Goal: Information Seeking & Learning: Check status

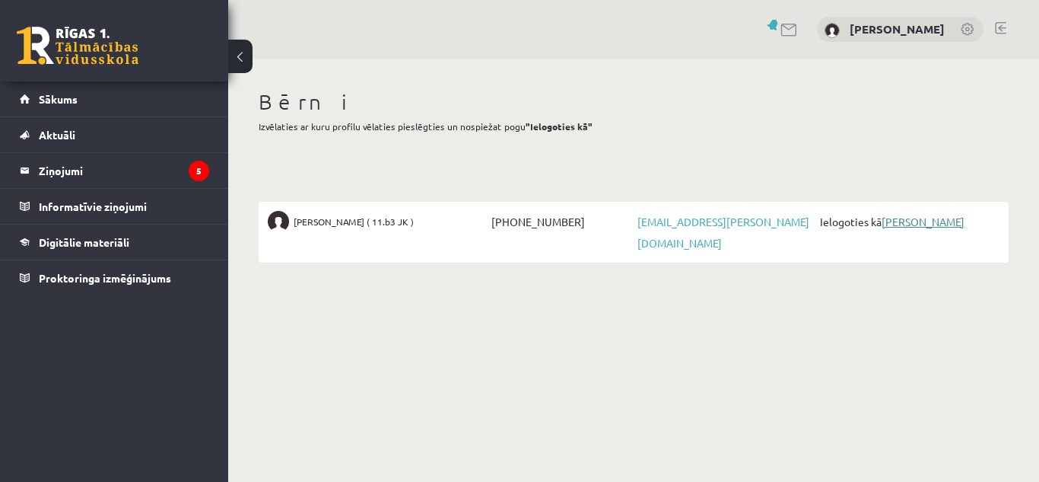
click at [922, 218] on link "[PERSON_NAME]" at bounding box center [923, 222] width 83 height 14
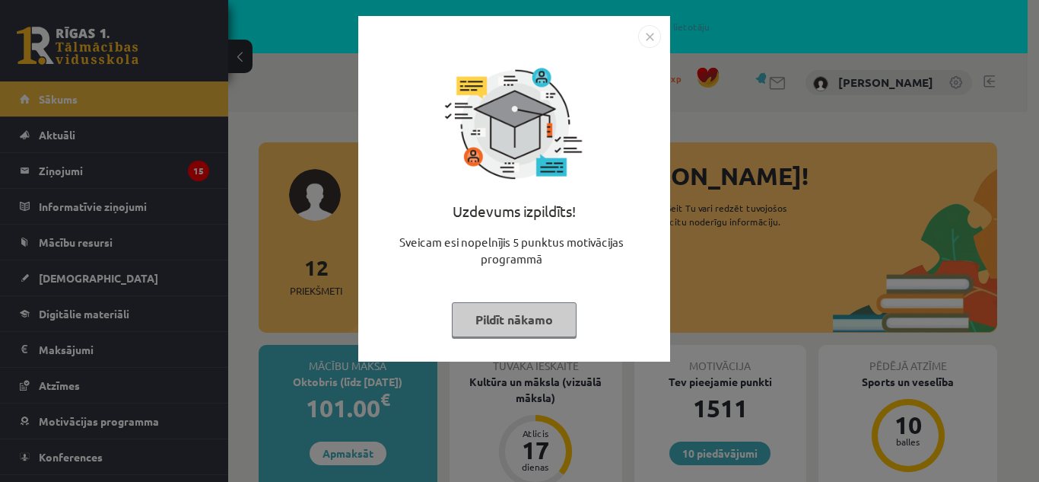
click at [645, 38] on img "Close" at bounding box center [649, 36] width 23 height 23
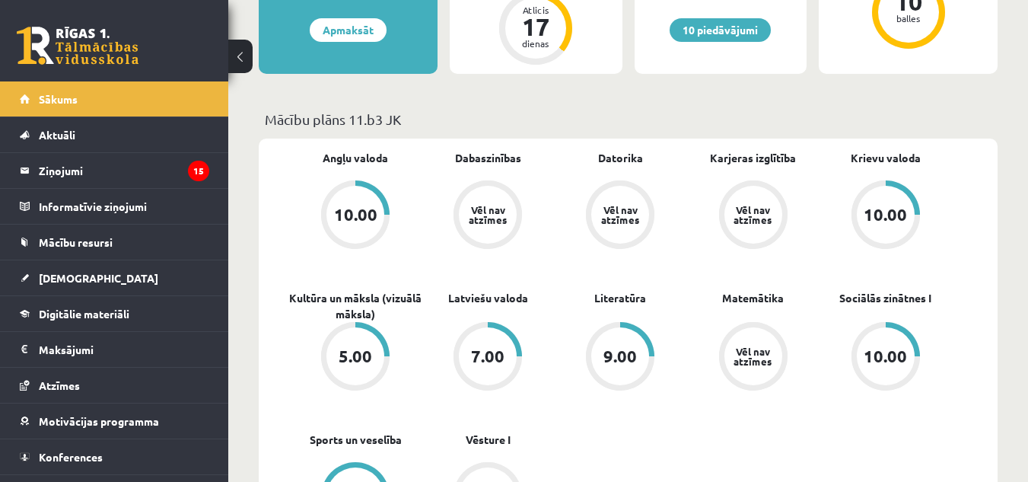
scroll to position [426, 0]
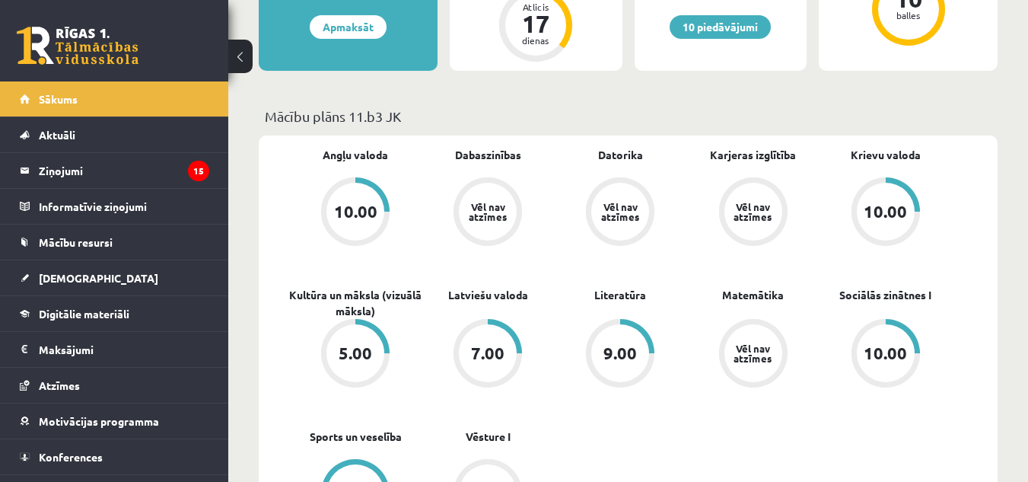
click at [353, 350] on div "5.00" at bounding box center [354, 353] width 33 height 17
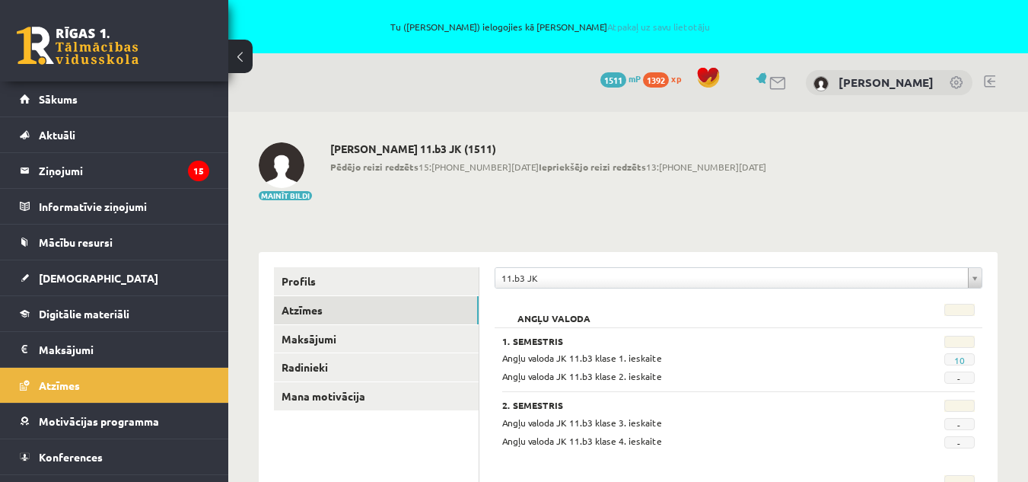
click at [87, 382] on link "Atzīmes" at bounding box center [114, 384] width 189 height 35
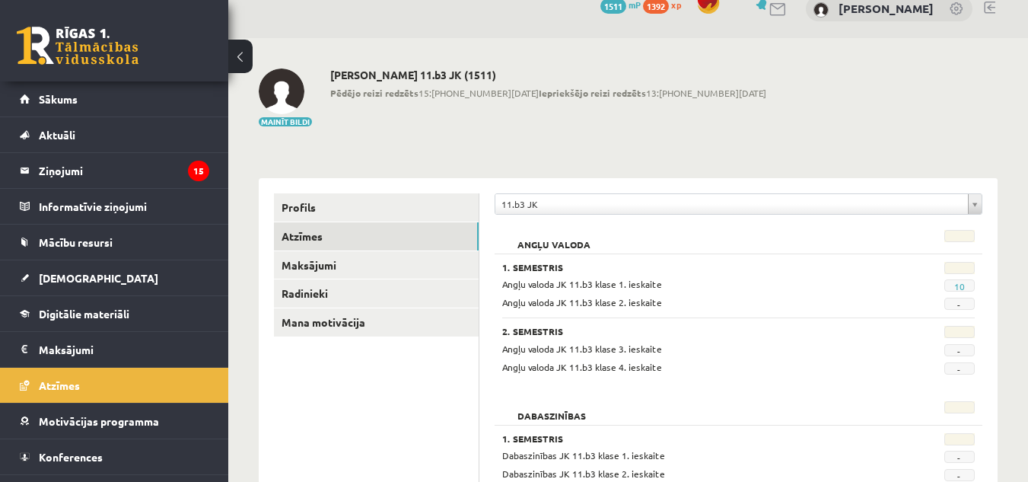
scroll to position [49, 0]
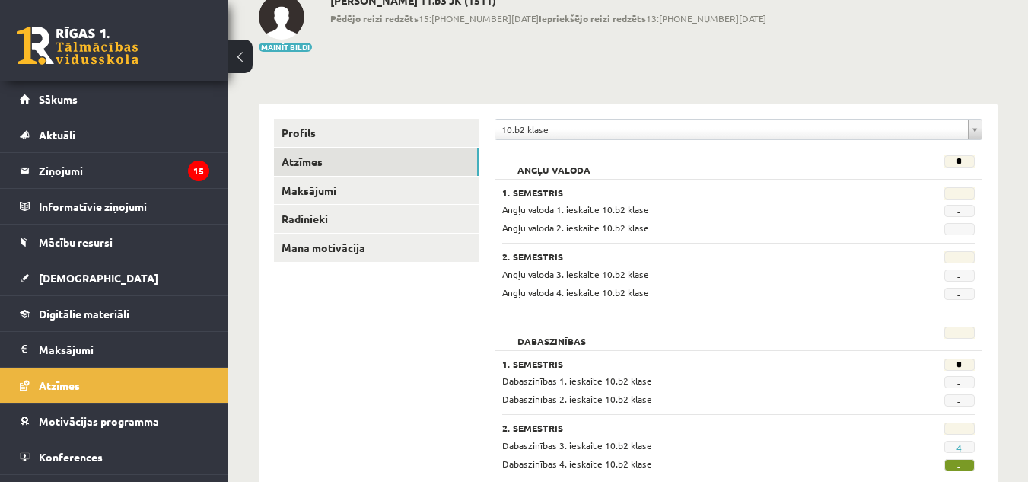
scroll to position [102, 0]
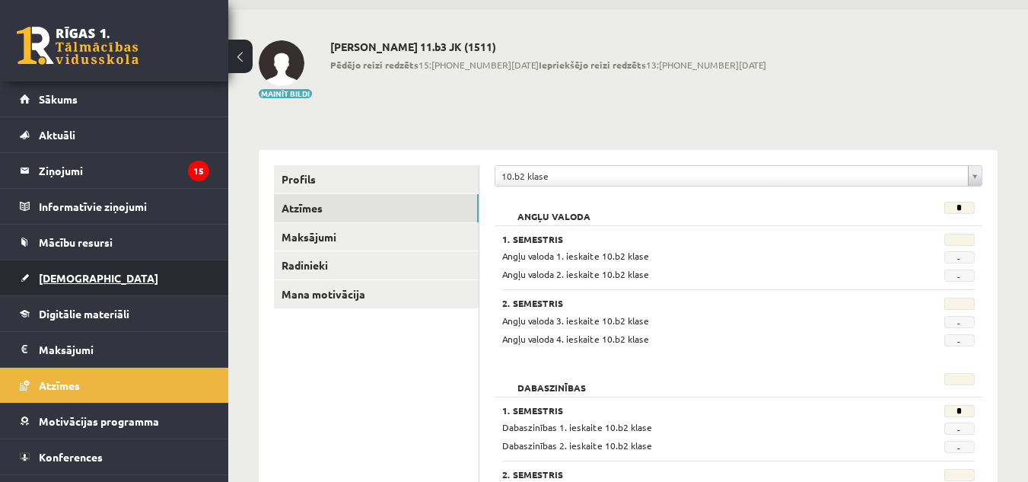
click at [83, 278] on span "[DEMOGRAPHIC_DATA]" at bounding box center [98, 278] width 119 height 14
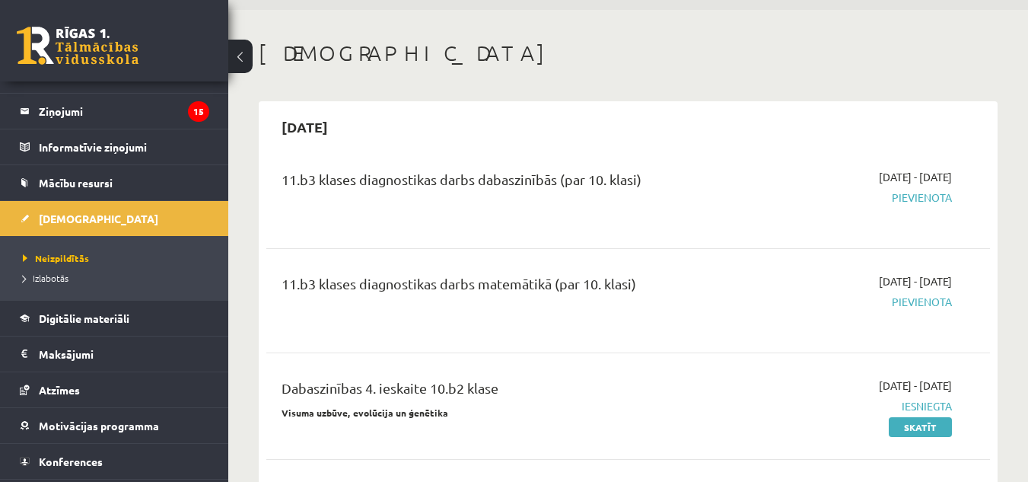
scroll to position [61, 0]
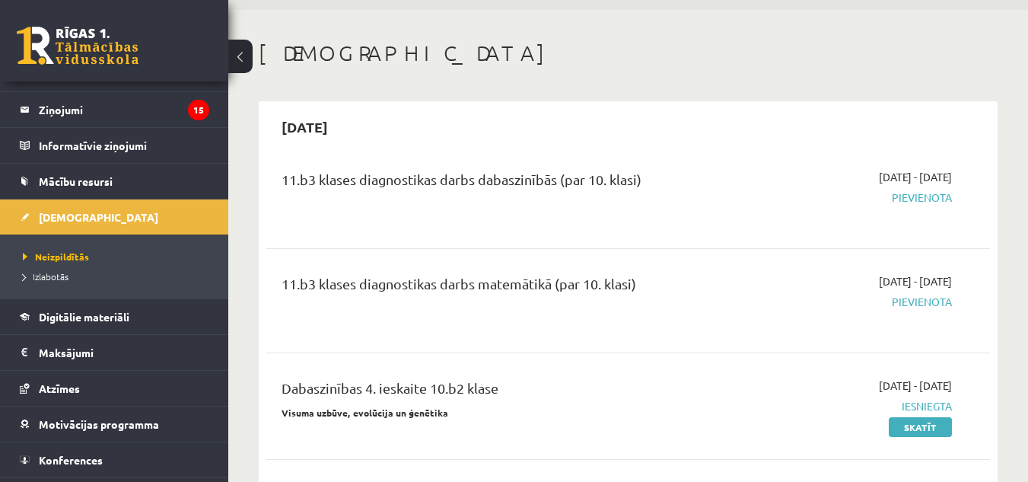
click at [638, 231] on div "11.b3 klases diagnostikas darbs dabaszinībās (par 10. klasi) 2025-10-16 - 2025-…" at bounding box center [627, 196] width 723 height 85
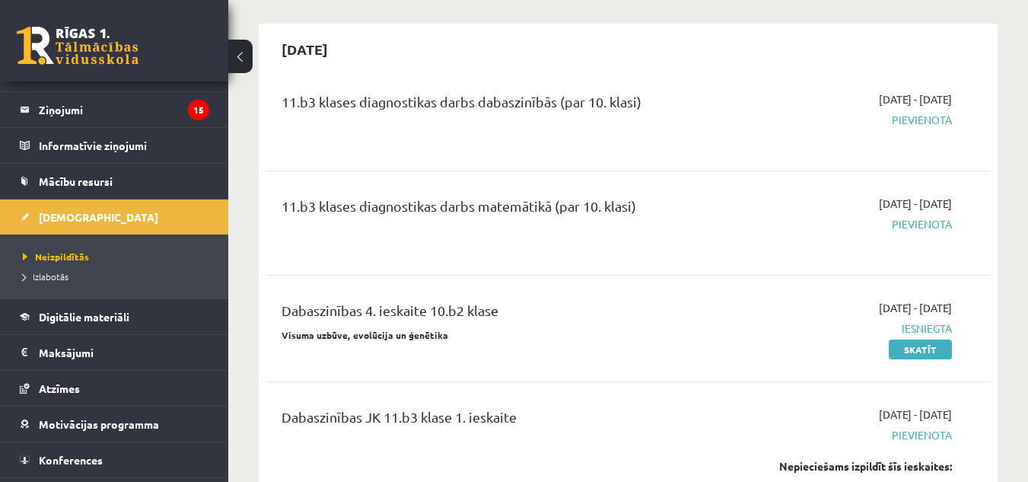
scroll to position [213, 0]
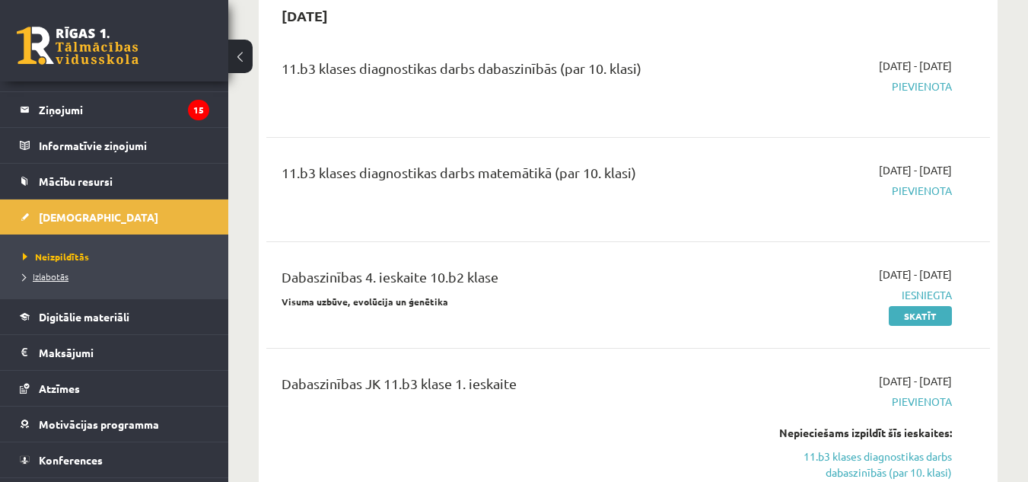
click at [65, 276] on span "Izlabotās" at bounding box center [46, 276] width 46 height 12
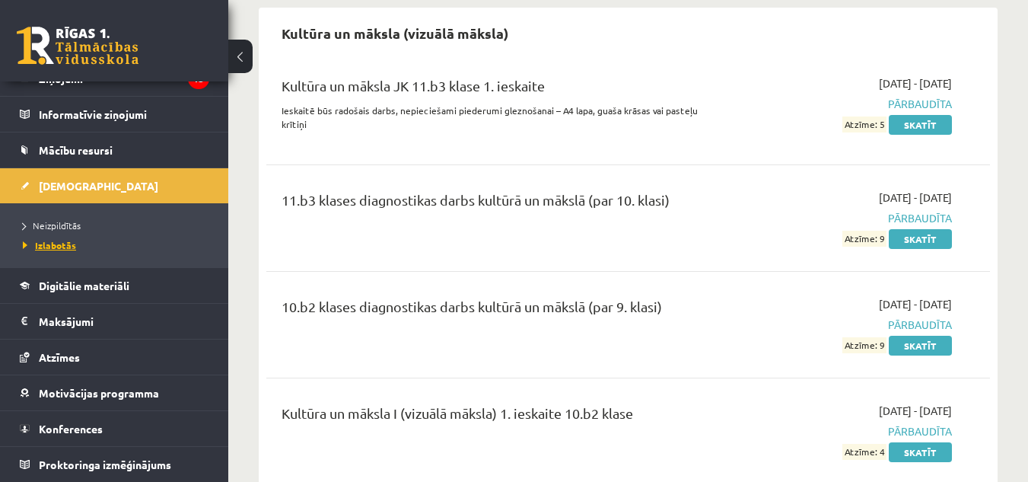
scroll to position [1582, 0]
click at [918, 122] on link "Skatīt" at bounding box center [919, 124] width 63 height 20
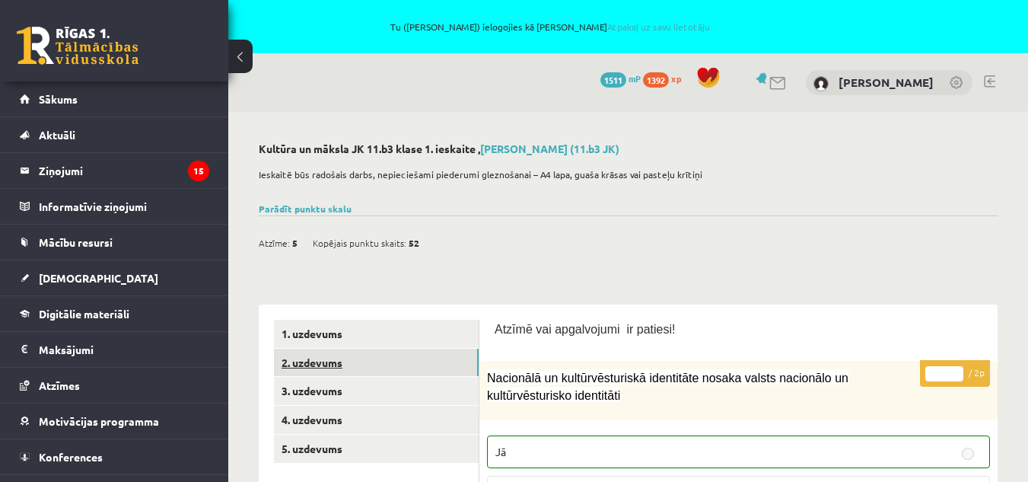
click at [323, 358] on link "2. uzdevums" at bounding box center [376, 362] width 205 height 28
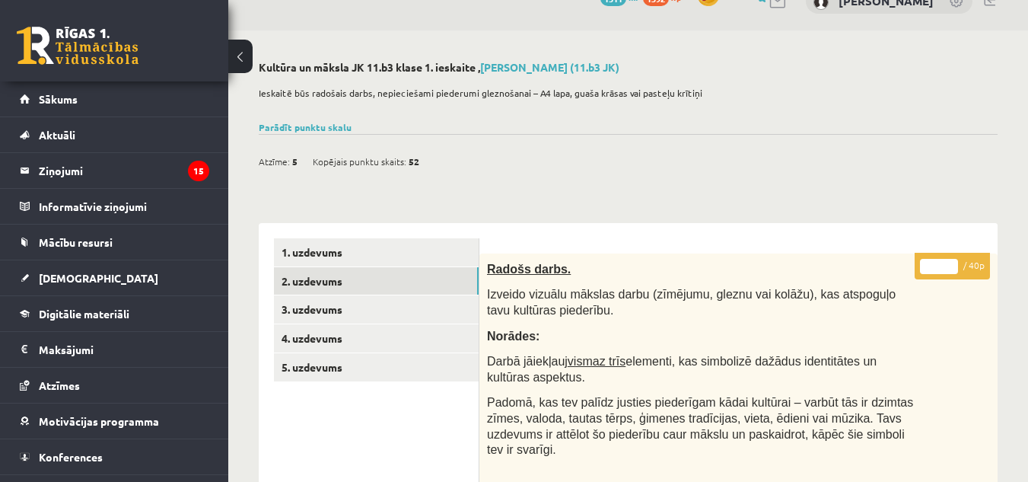
scroll to position [110, 0]
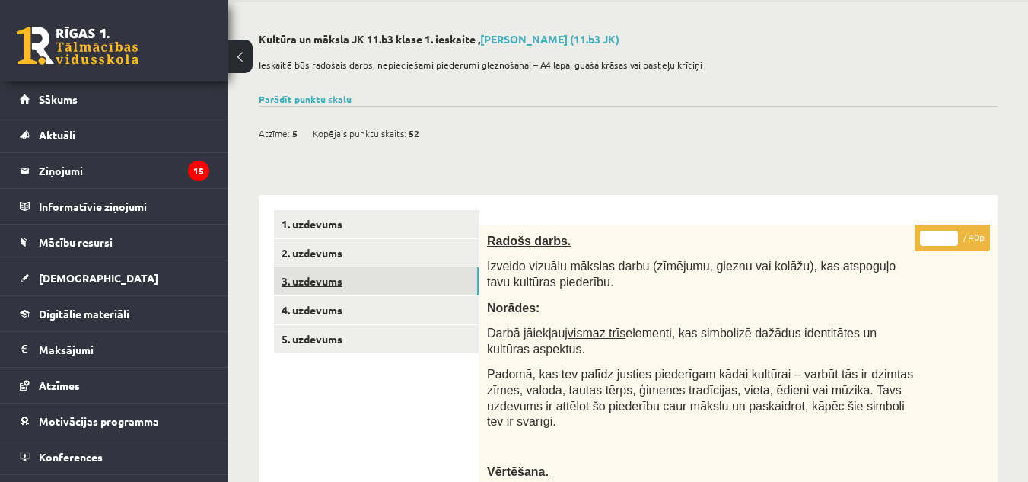
click at [321, 276] on link "3. uzdevums" at bounding box center [376, 281] width 205 height 28
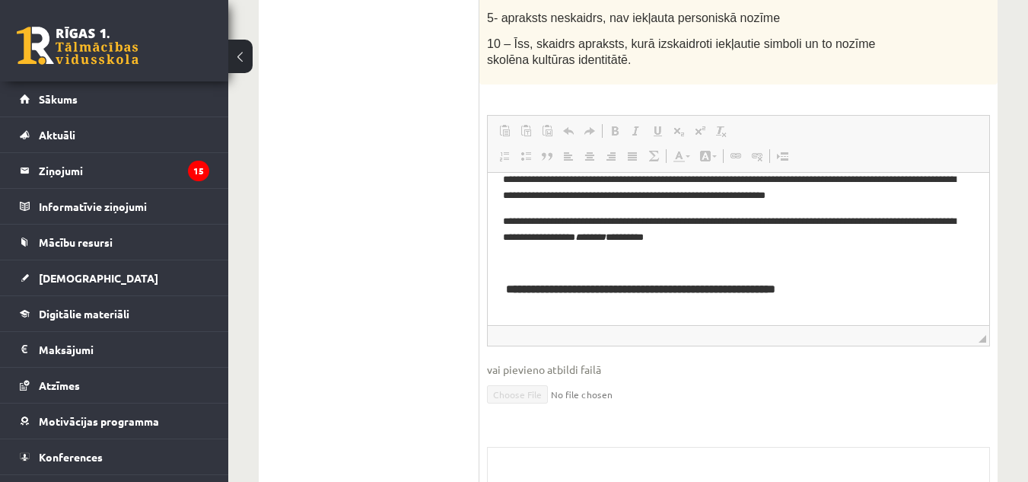
scroll to position [54, 0]
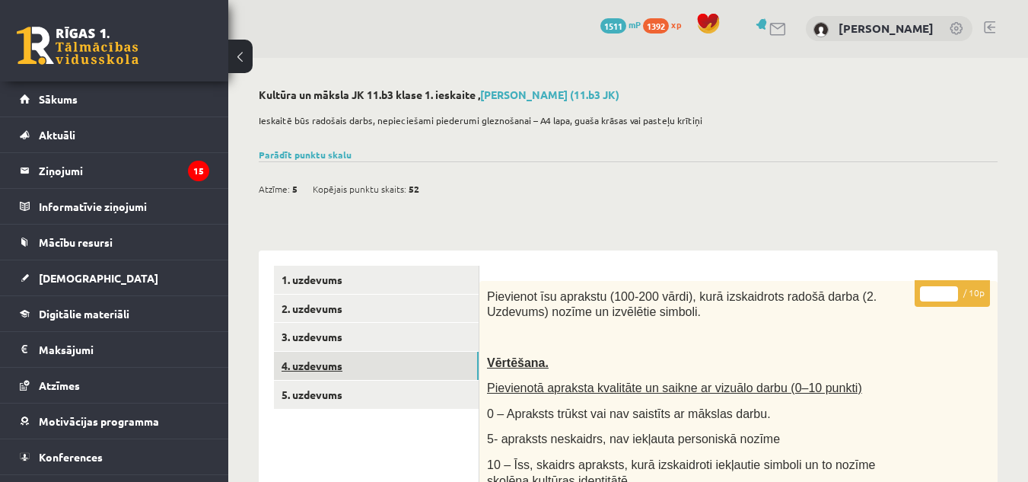
click at [331, 363] on link "4. uzdevums" at bounding box center [376, 365] width 205 height 28
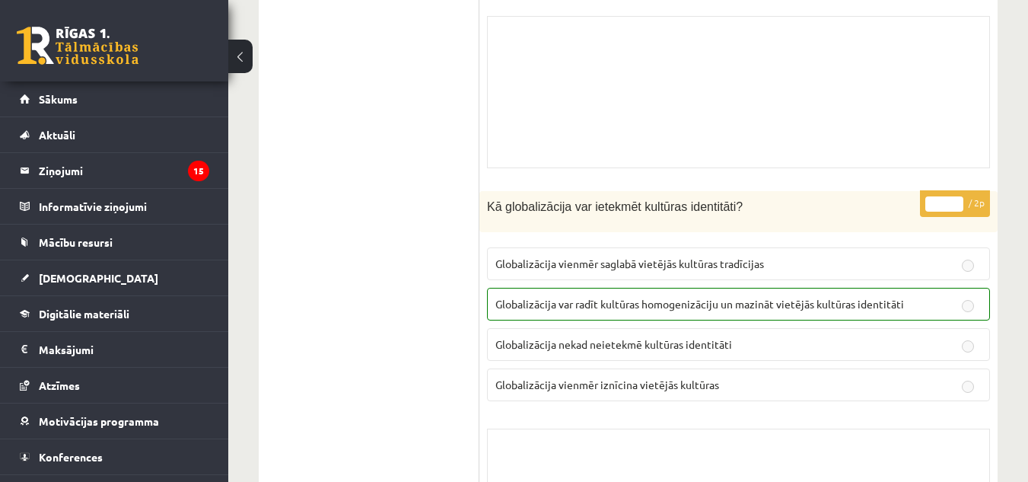
scroll to position [1393, 0]
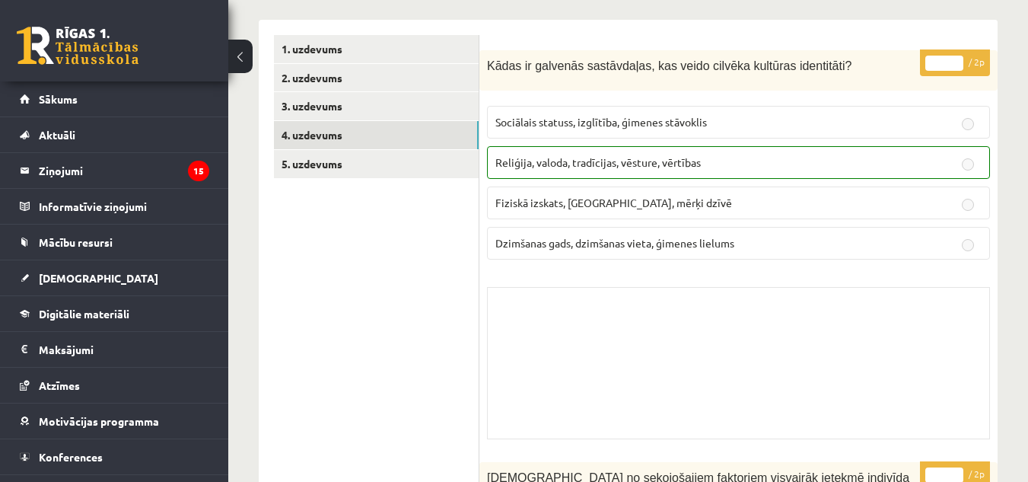
scroll to position [253, 0]
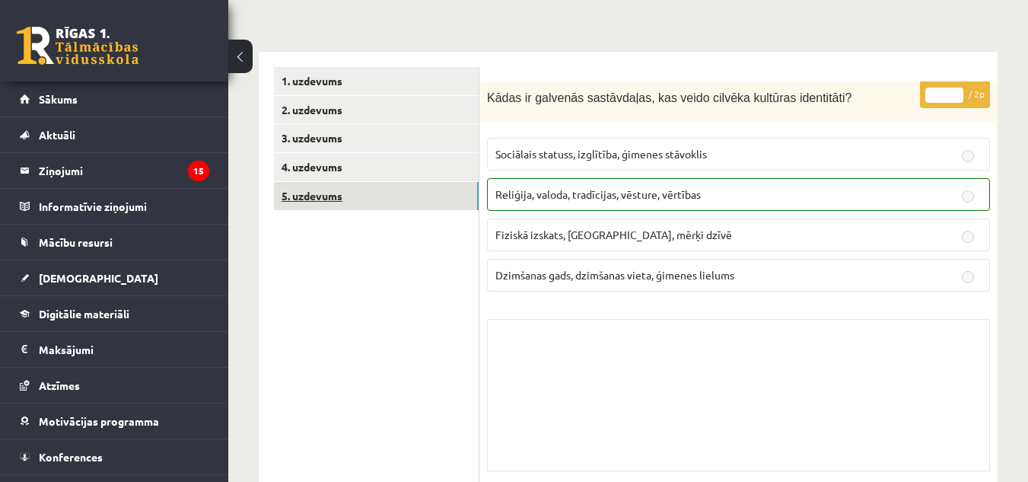
click at [313, 198] on link "5. uzdevums" at bounding box center [376, 196] width 205 height 28
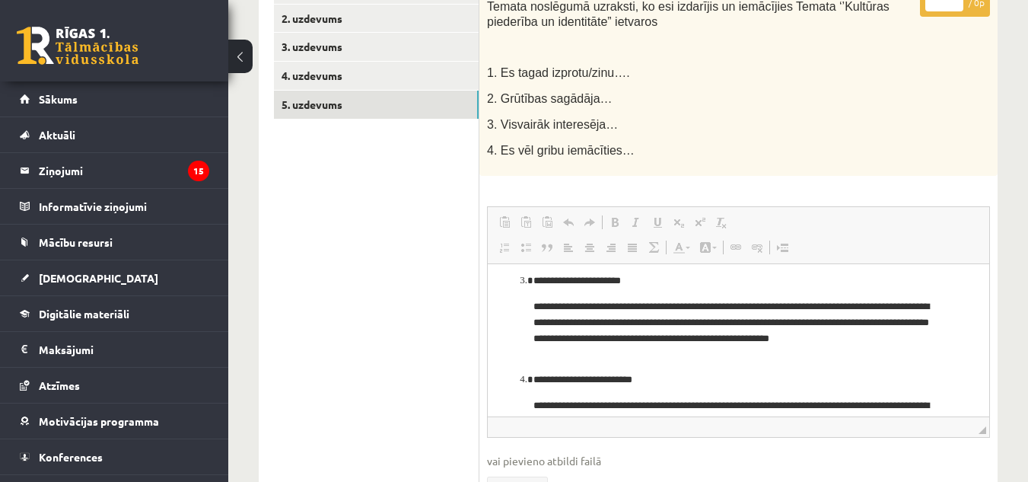
scroll to position [279, 0]
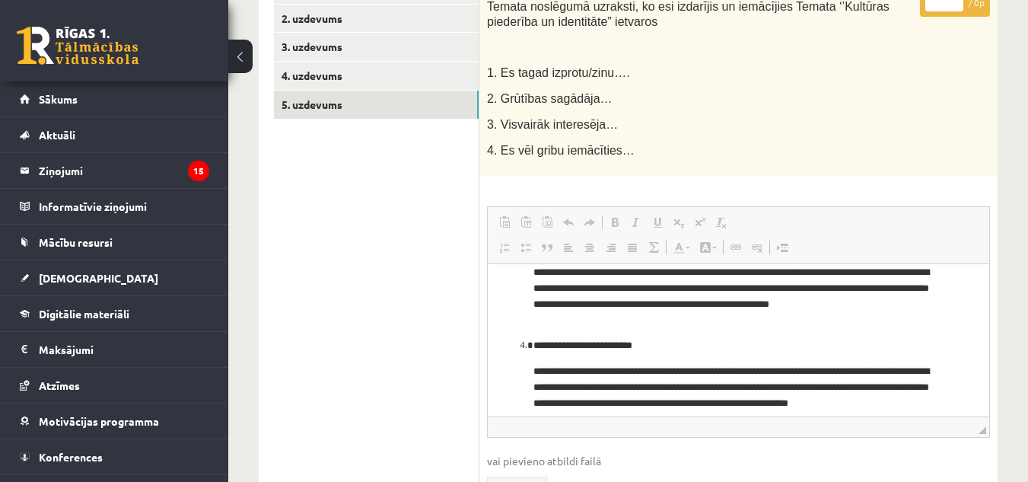
click at [935, 335] on ol "**********" at bounding box center [738, 225] width 471 height 401
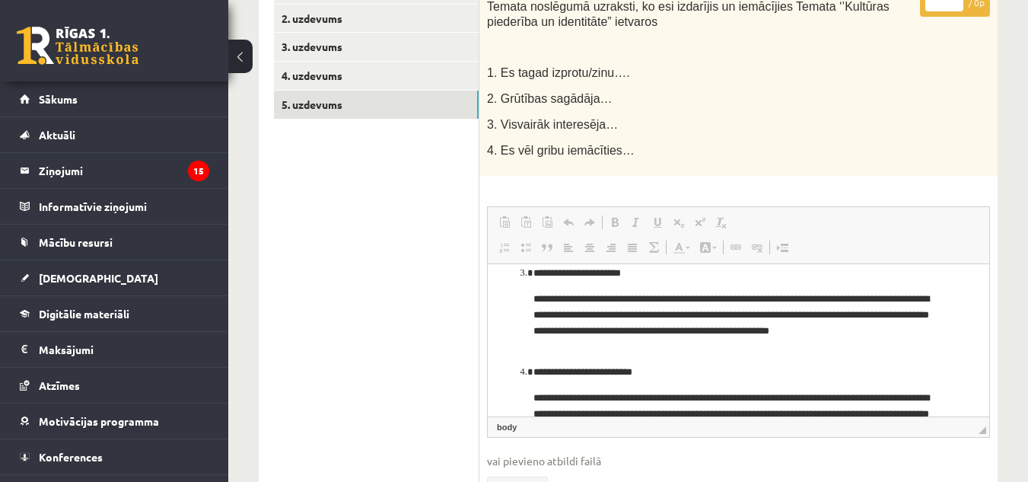
scroll to position [249, 0]
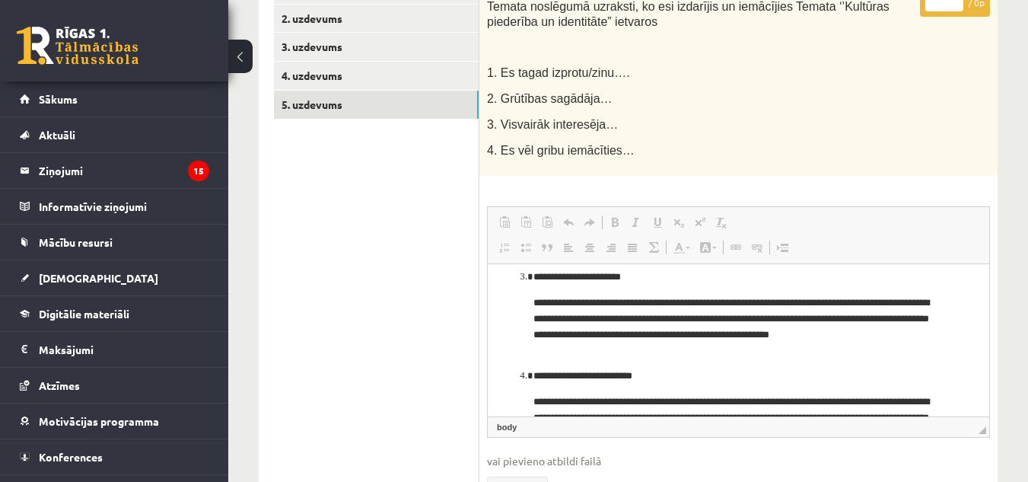
click at [943, 337] on ol "**********" at bounding box center [738, 256] width 471 height 401
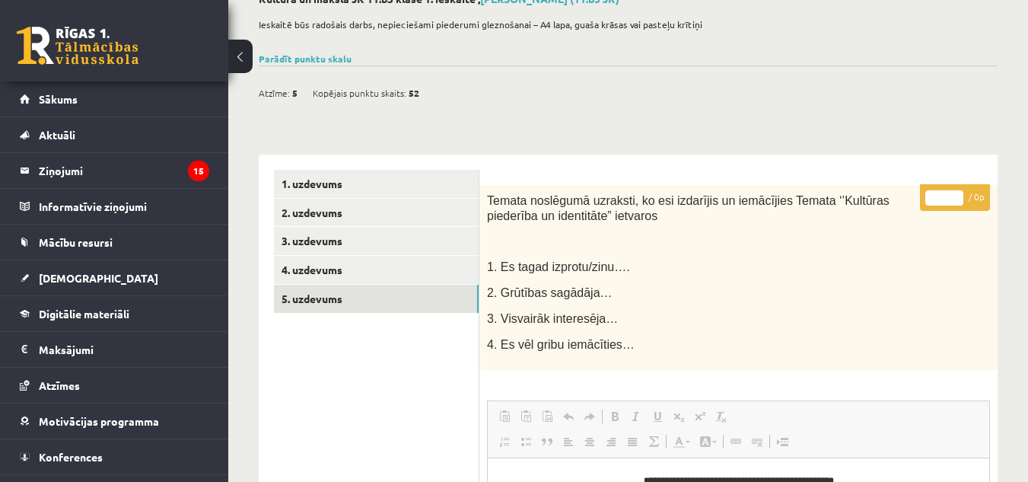
scroll to position [0, 0]
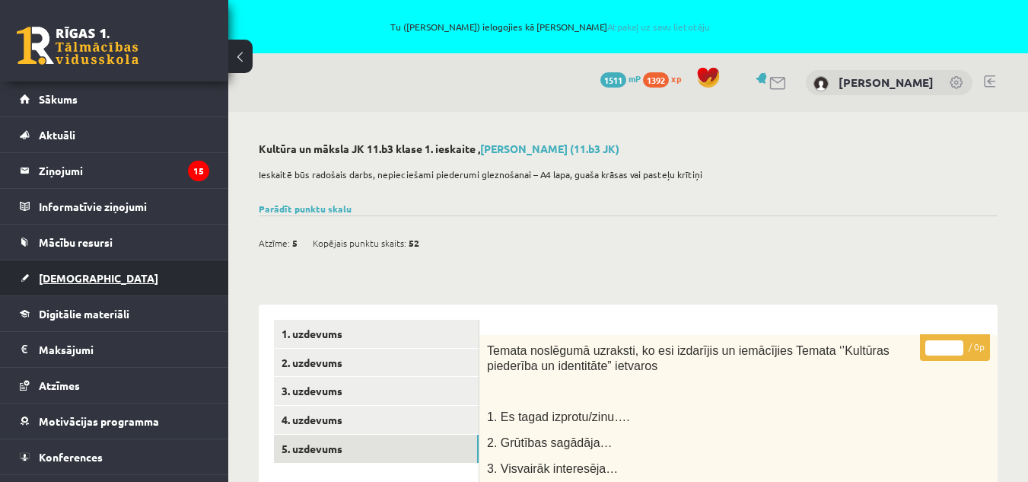
click at [95, 277] on link "[DEMOGRAPHIC_DATA]" at bounding box center [114, 277] width 189 height 35
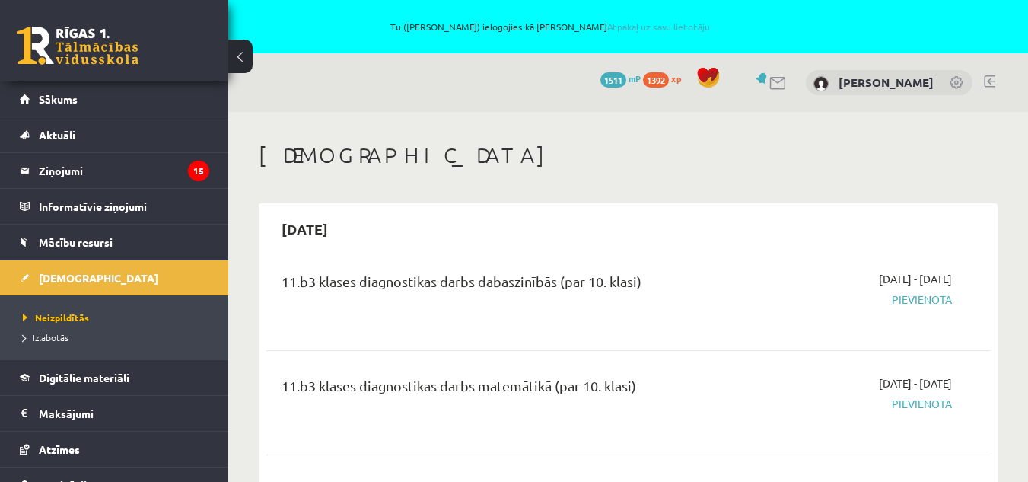
click at [542, 149] on h1 "[DEMOGRAPHIC_DATA]" at bounding box center [628, 155] width 739 height 26
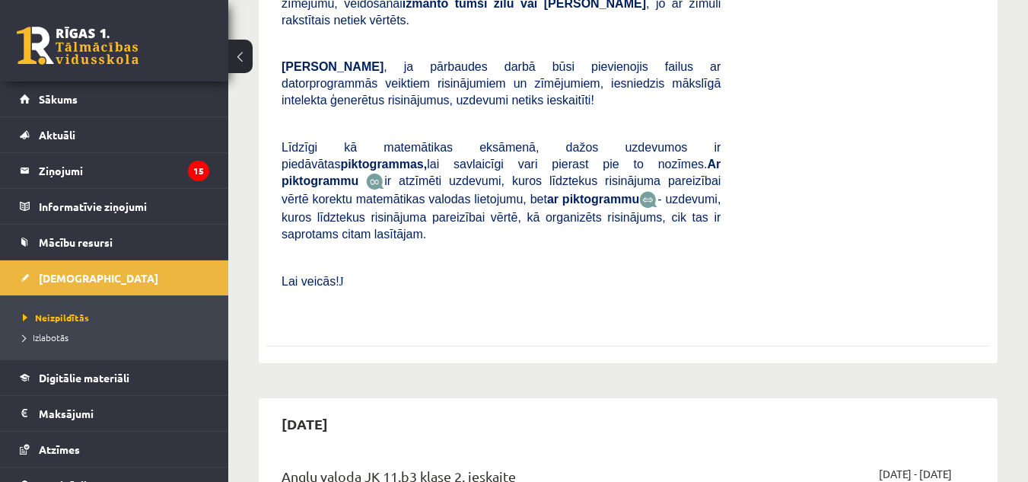
scroll to position [3286, 0]
